Goal: Navigation & Orientation: Find specific page/section

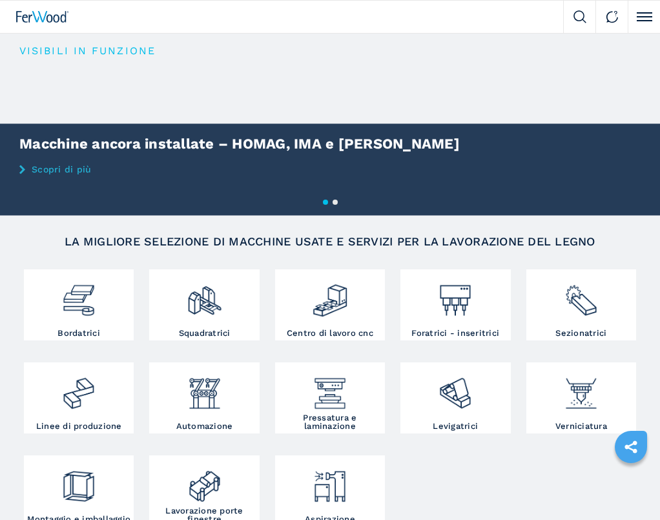
click at [647, 21] on button "Click to toggle menu" at bounding box center [644, 17] width 32 height 32
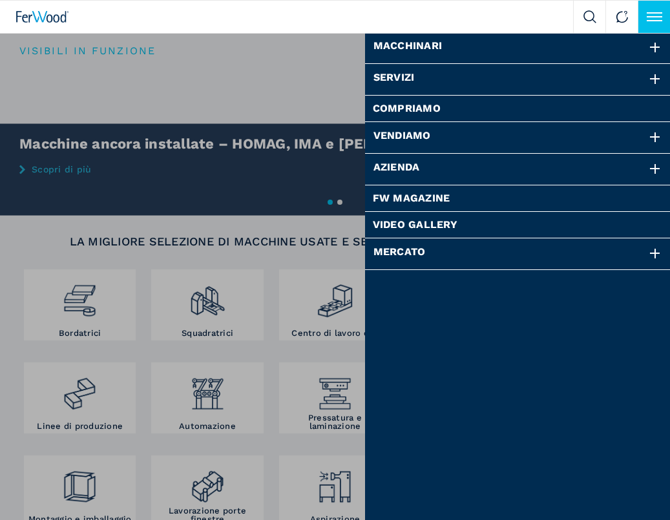
click at [658, 170] on div at bounding box center [655, 169] width 14 height 14
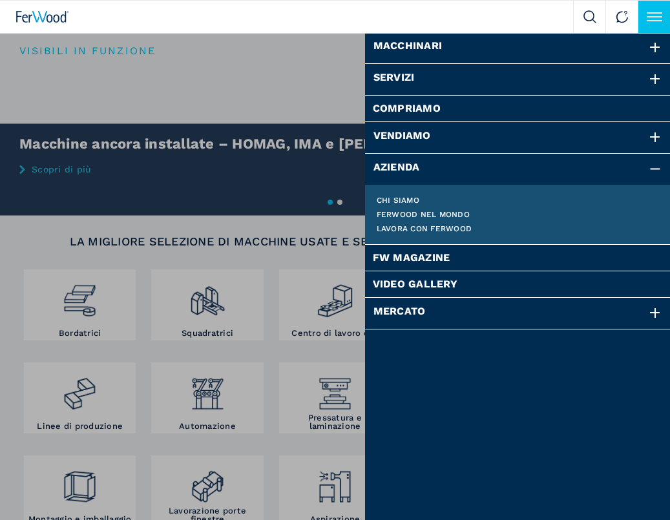
click at [388, 202] on link "Chi siamo" at bounding box center [518, 200] width 283 height 8
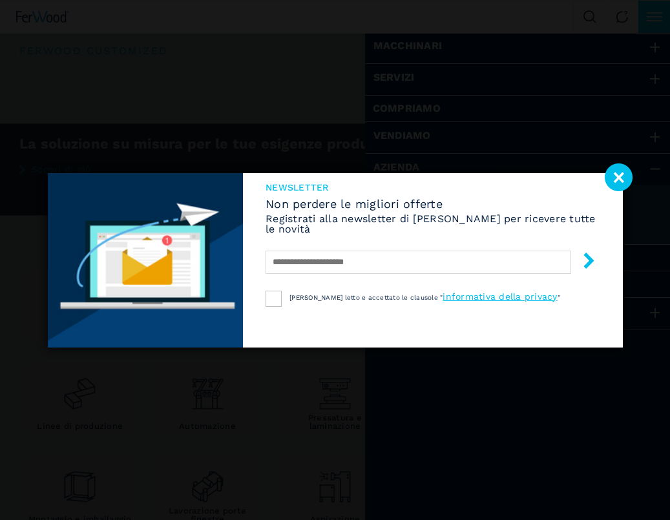
click at [616, 177] on image at bounding box center [619, 177] width 28 height 28
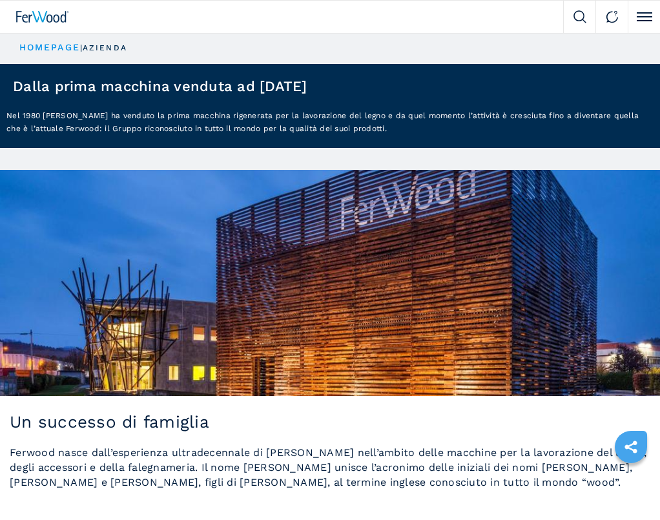
click at [645, 17] on button "Click to toggle menu" at bounding box center [644, 17] width 32 height 32
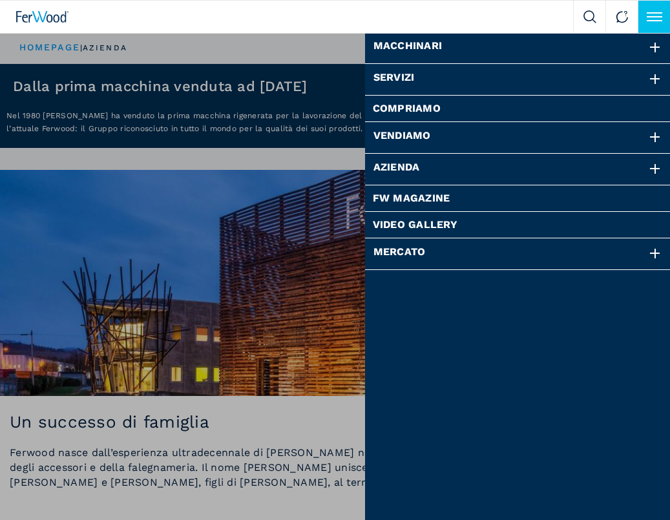
click at [645, 18] on button "Click to toggle menu" at bounding box center [654, 17] width 32 height 32
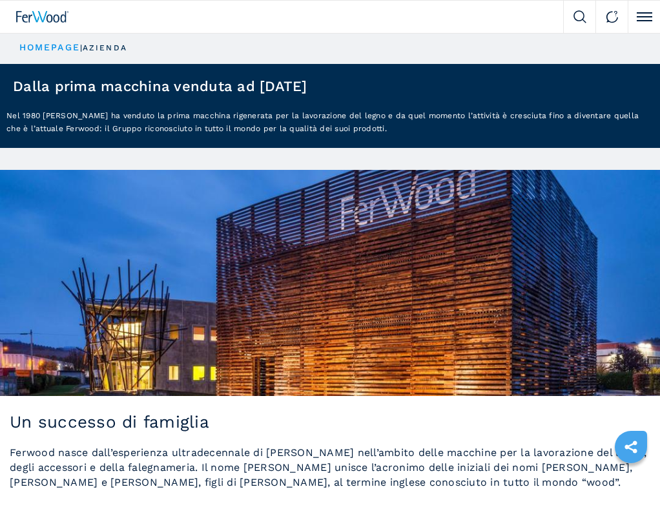
click at [653, 17] on button "Click to toggle menu" at bounding box center [644, 17] width 32 height 32
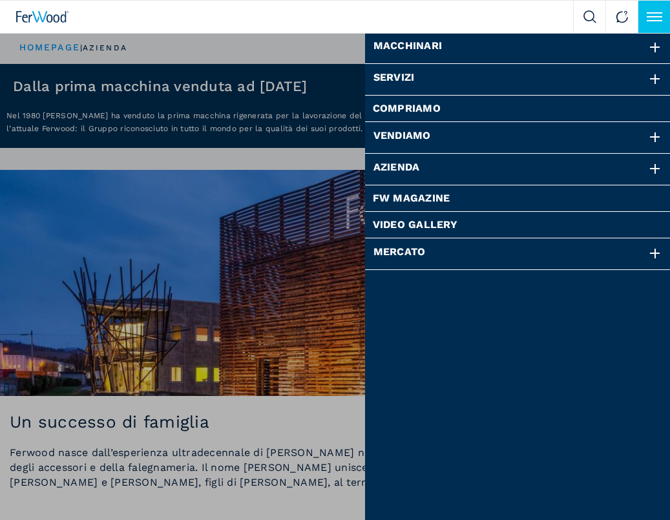
click at [656, 49] on div at bounding box center [655, 48] width 14 height 14
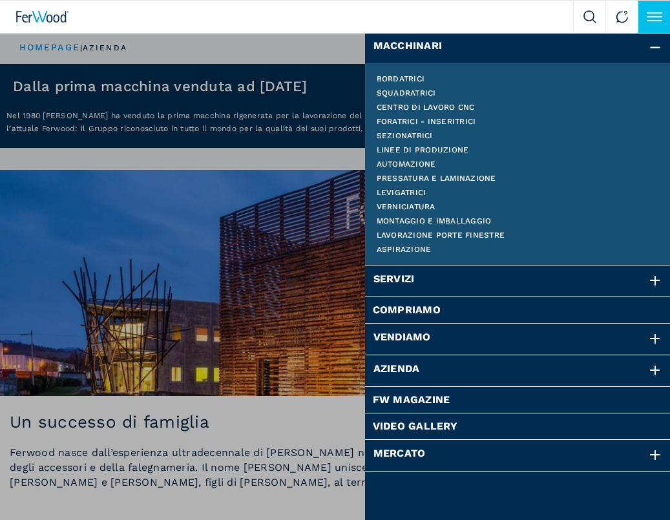
click at [656, 50] on div at bounding box center [655, 48] width 14 height 14
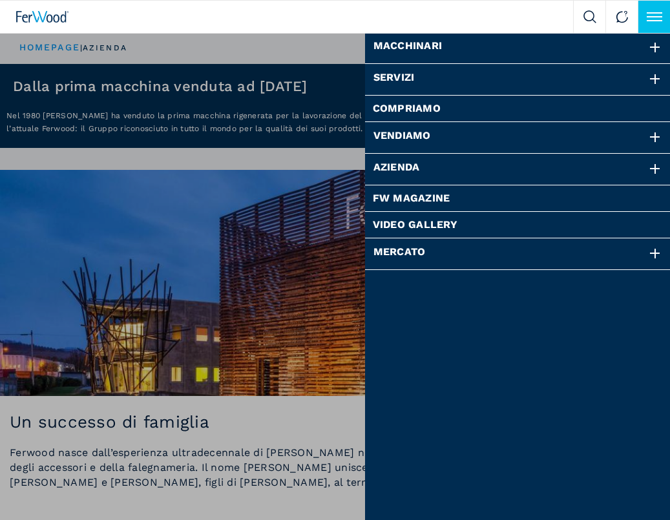
click at [655, 167] on div at bounding box center [655, 169] width 14 height 14
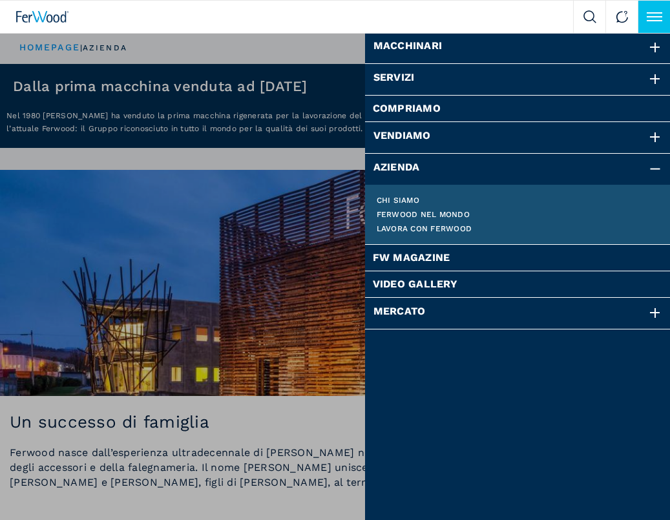
click at [435, 215] on link "Ferwood nel mondo" at bounding box center [518, 215] width 283 height 8
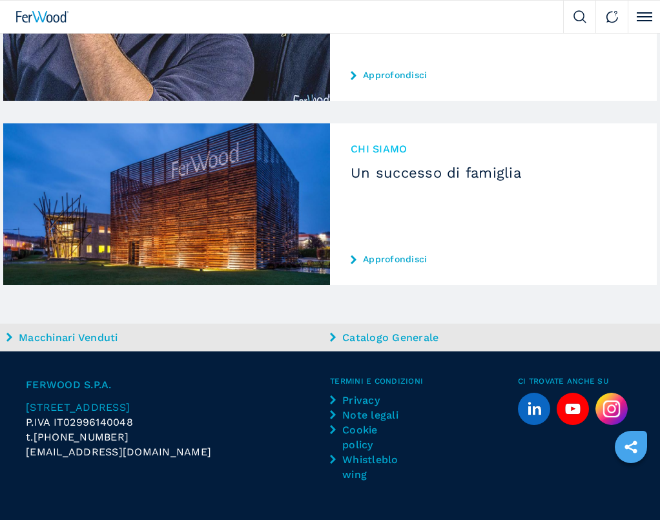
scroll to position [1068, 0]
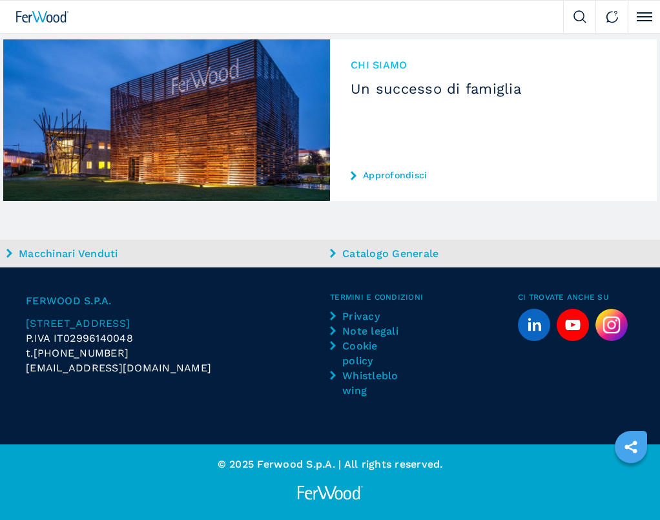
click at [451, 90] on h3 "Un successo di famiglia" at bounding box center [494, 89] width 286 height 14
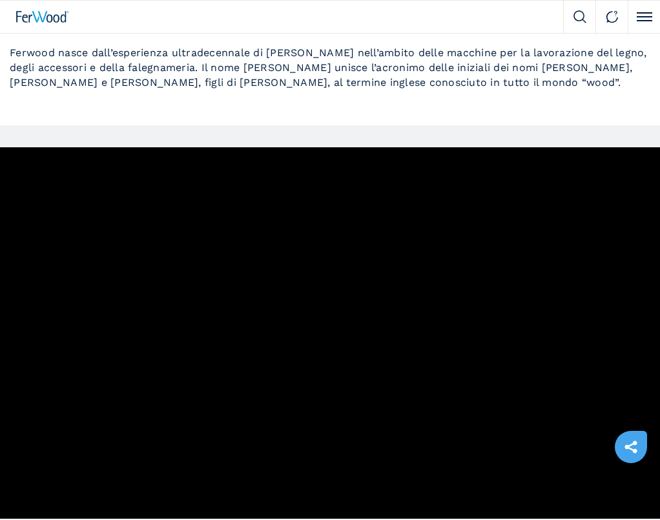
scroll to position [517, 0]
